Goal: Find specific page/section

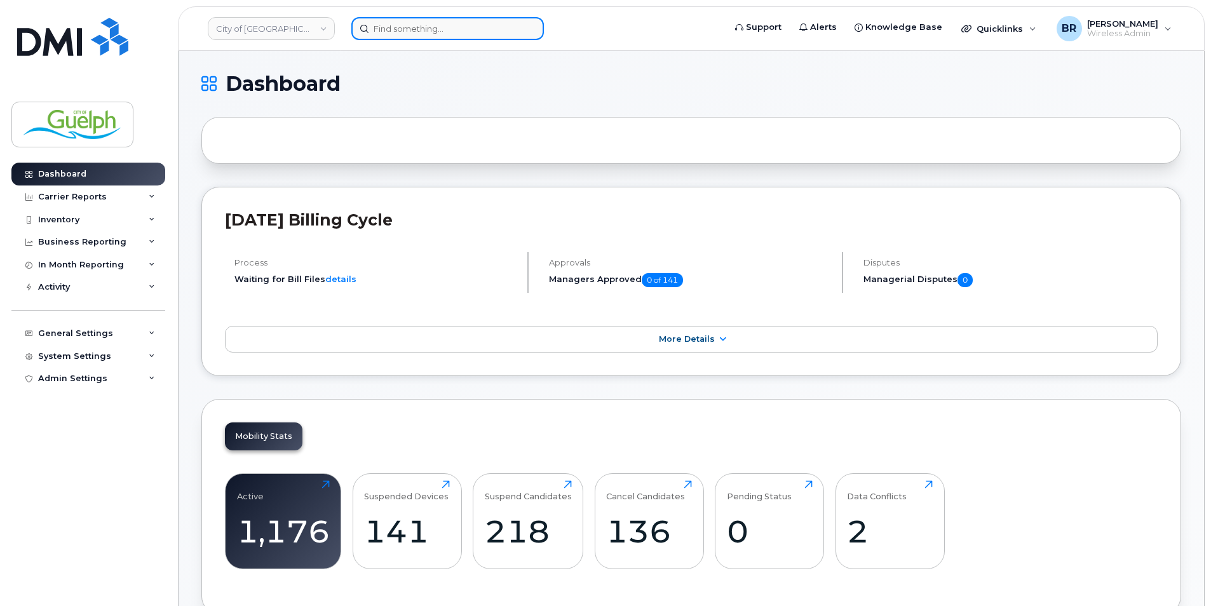
click at [412, 30] on input at bounding box center [447, 28] width 193 height 23
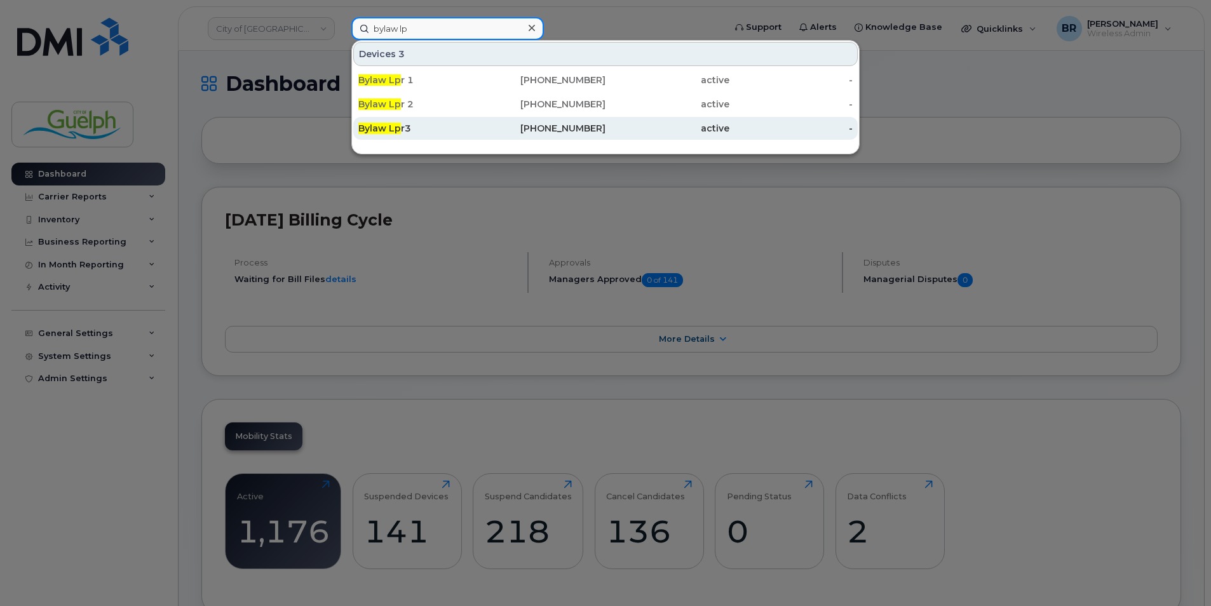
type input "bylaw lp"
click at [398, 117] on link "Bylaw Lp r3 519-820-9432 active -" at bounding box center [605, 128] width 505 height 23
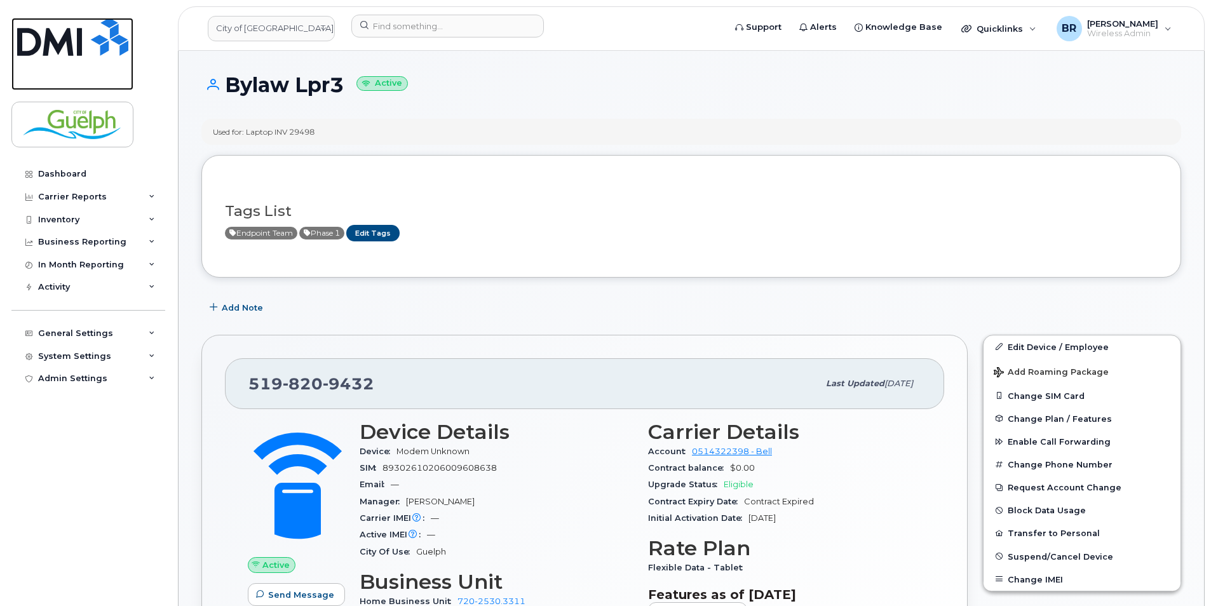
click at [93, 39] on img at bounding box center [72, 37] width 111 height 38
